Goal: Information Seeking & Learning: Learn about a topic

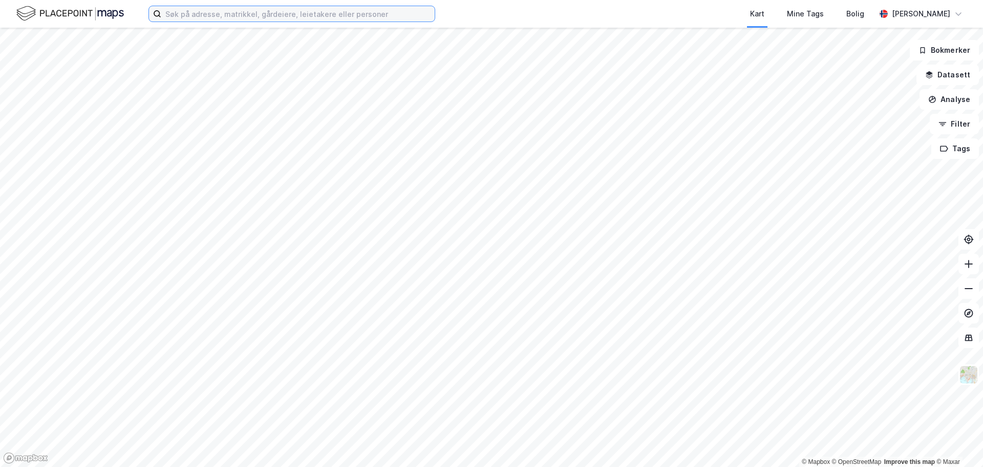
click at [338, 17] on input at bounding box center [298, 13] width 274 height 15
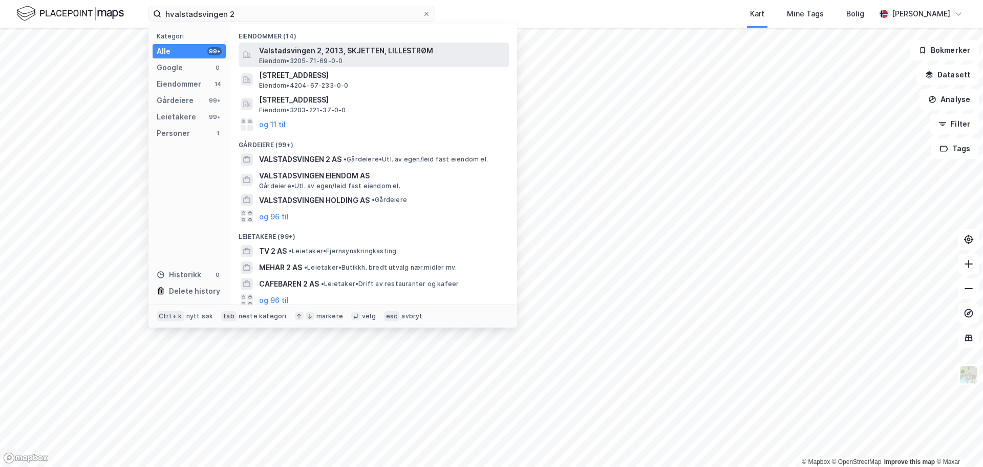
click at [378, 55] on span "Valstadsvingen 2, 2013, SKJETTEN, LILLESTRØM" at bounding box center [382, 51] width 246 height 12
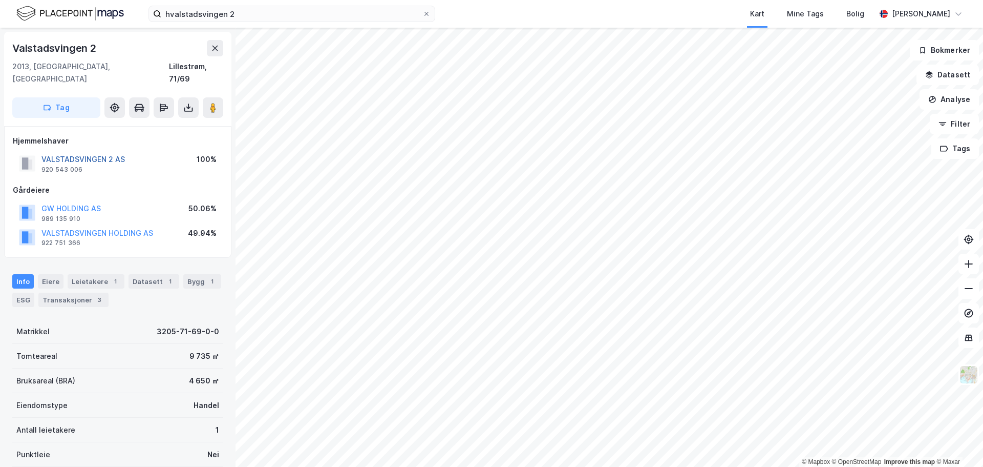
click at [0, 0] on button "VALSTADSVINGEN 2 AS" at bounding box center [0, 0] width 0 height 0
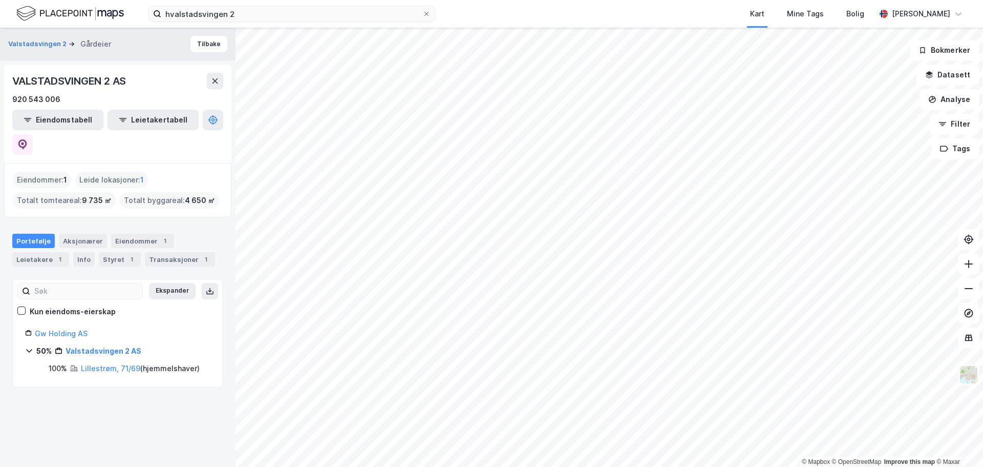
click at [216, 296] on div "Valstadsvingen 2 Gårdeier Tilbake VALSTADSVINGEN 2 AS 920 543 006 Eiendomstabel…" at bounding box center [118, 247] width 236 height 439
click at [24, 142] on icon at bounding box center [22, 143] width 3 height 3
drag, startPoint x: 181, startPoint y: 176, endPoint x: 199, endPoint y: 174, distance: 18.6
click at [199, 194] on span "4 650 ㎡" at bounding box center [200, 200] width 30 height 12
click at [194, 186] on div "Eiendommer : 1 Leide lokasjoner : 1 Totalt tomteareal : 9 735 ㎡ Totalt byggarea…" at bounding box center [117, 190] width 227 height 54
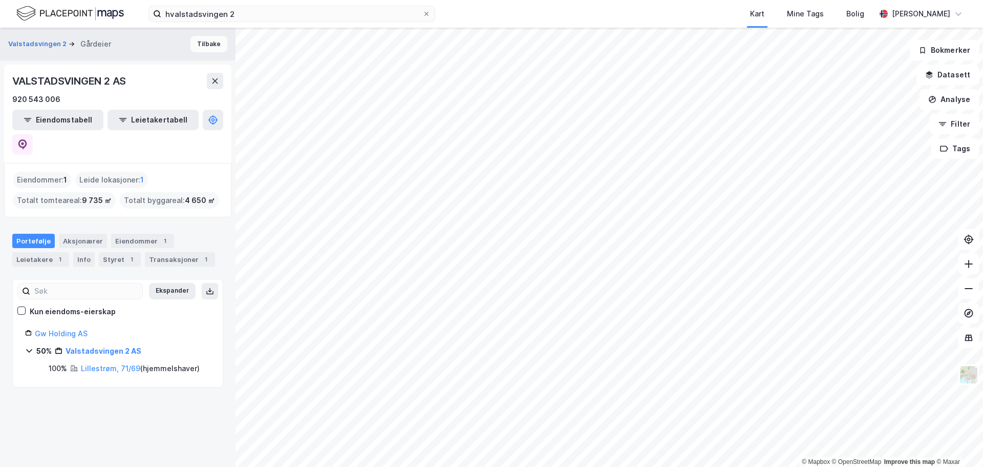
click at [203, 43] on button "Tilbake" at bounding box center [209, 44] width 37 height 16
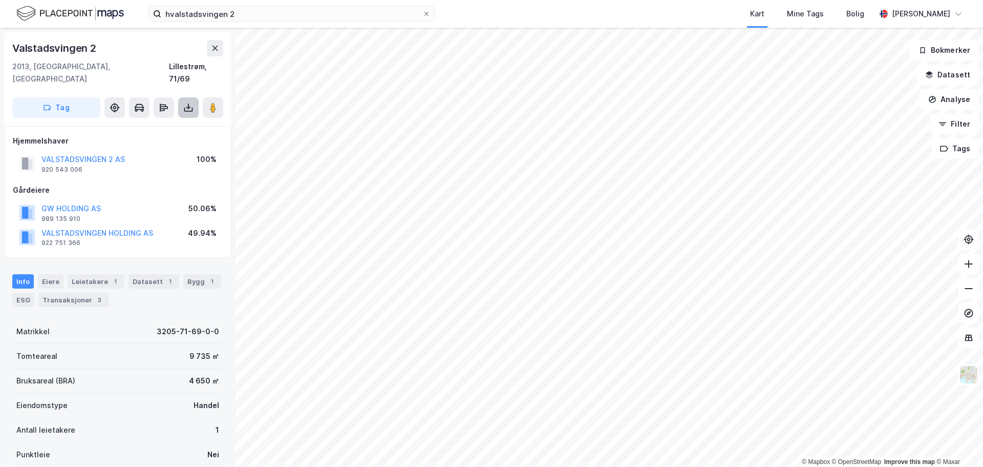
click at [191, 107] on icon at bounding box center [188, 108] width 4 height 3
click at [154, 124] on div "Last ned grunnbok" at bounding box center [137, 128] width 59 height 8
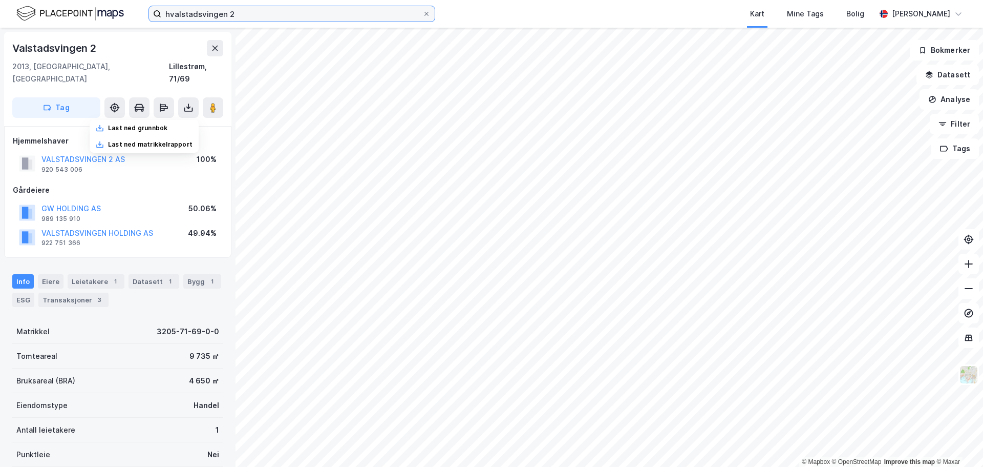
click at [228, 17] on input "hvalstadsvingen 2" at bounding box center [291, 13] width 261 height 15
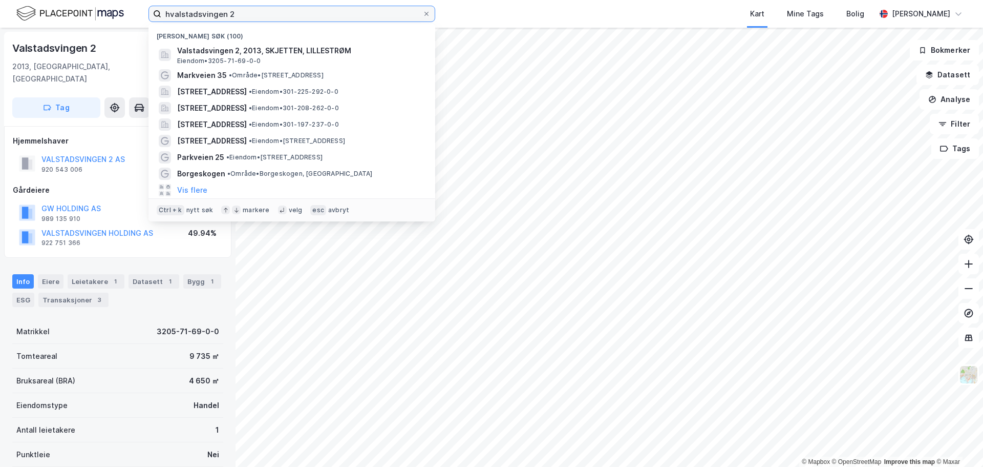
click at [228, 17] on input "hvalstadsvingen 2" at bounding box center [291, 13] width 261 height 15
click at [228, 16] on input "hvalstadsvingen 2" at bounding box center [291, 13] width 261 height 15
type input "sandvika"
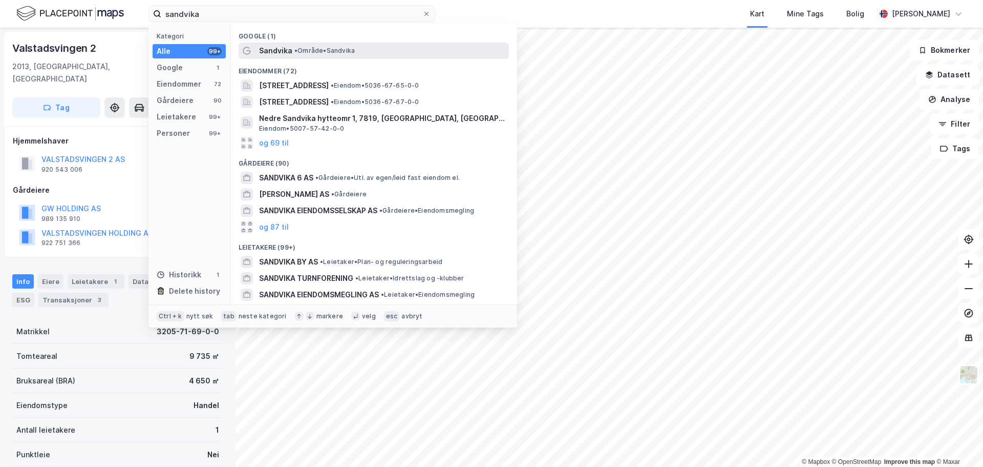
click at [274, 52] on span "Sandvika" at bounding box center [275, 51] width 33 height 12
